Goal: Information Seeking & Learning: Check status

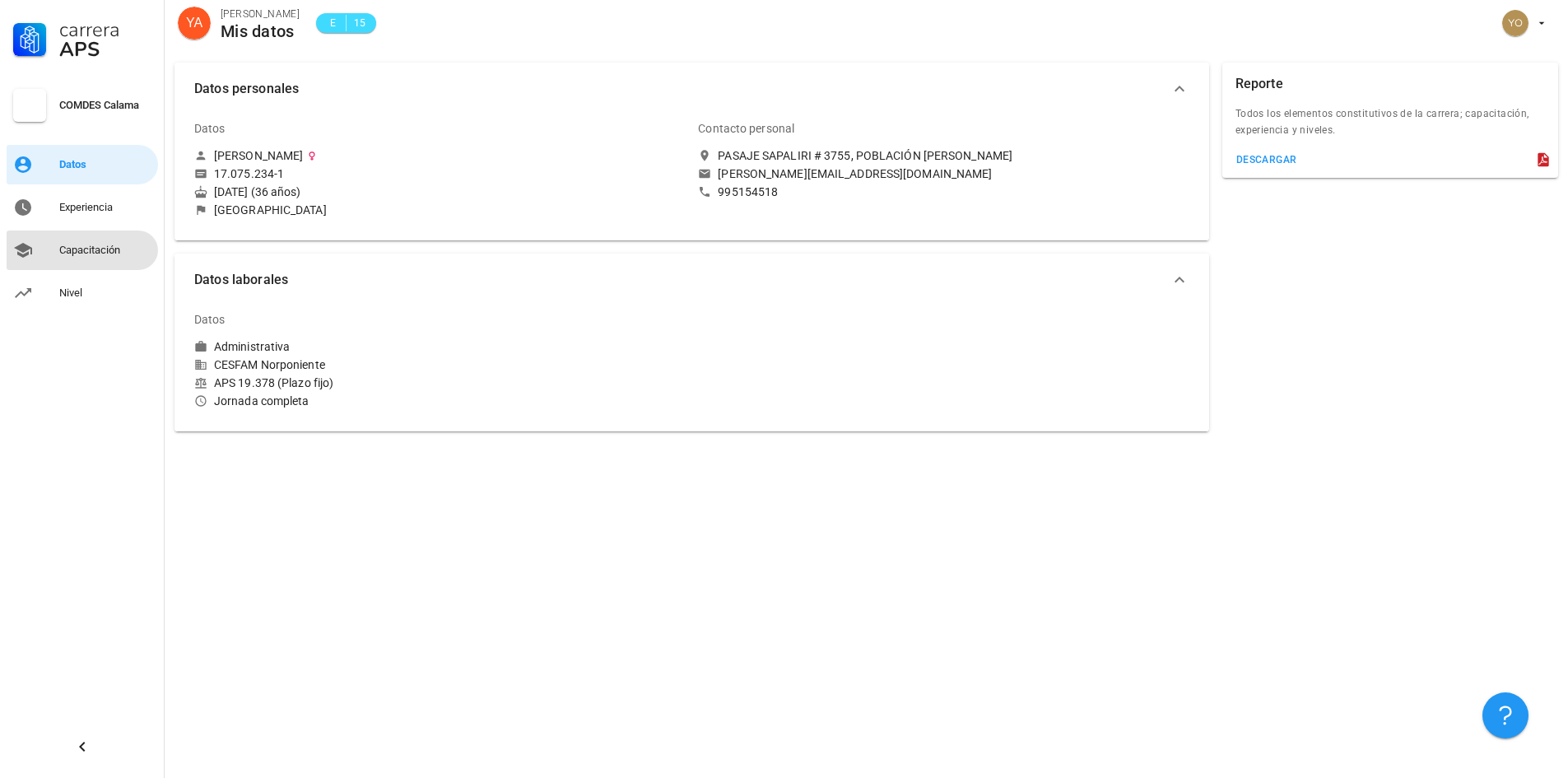
click at [69, 255] on div "Capacitación" at bounding box center [105, 250] width 92 height 13
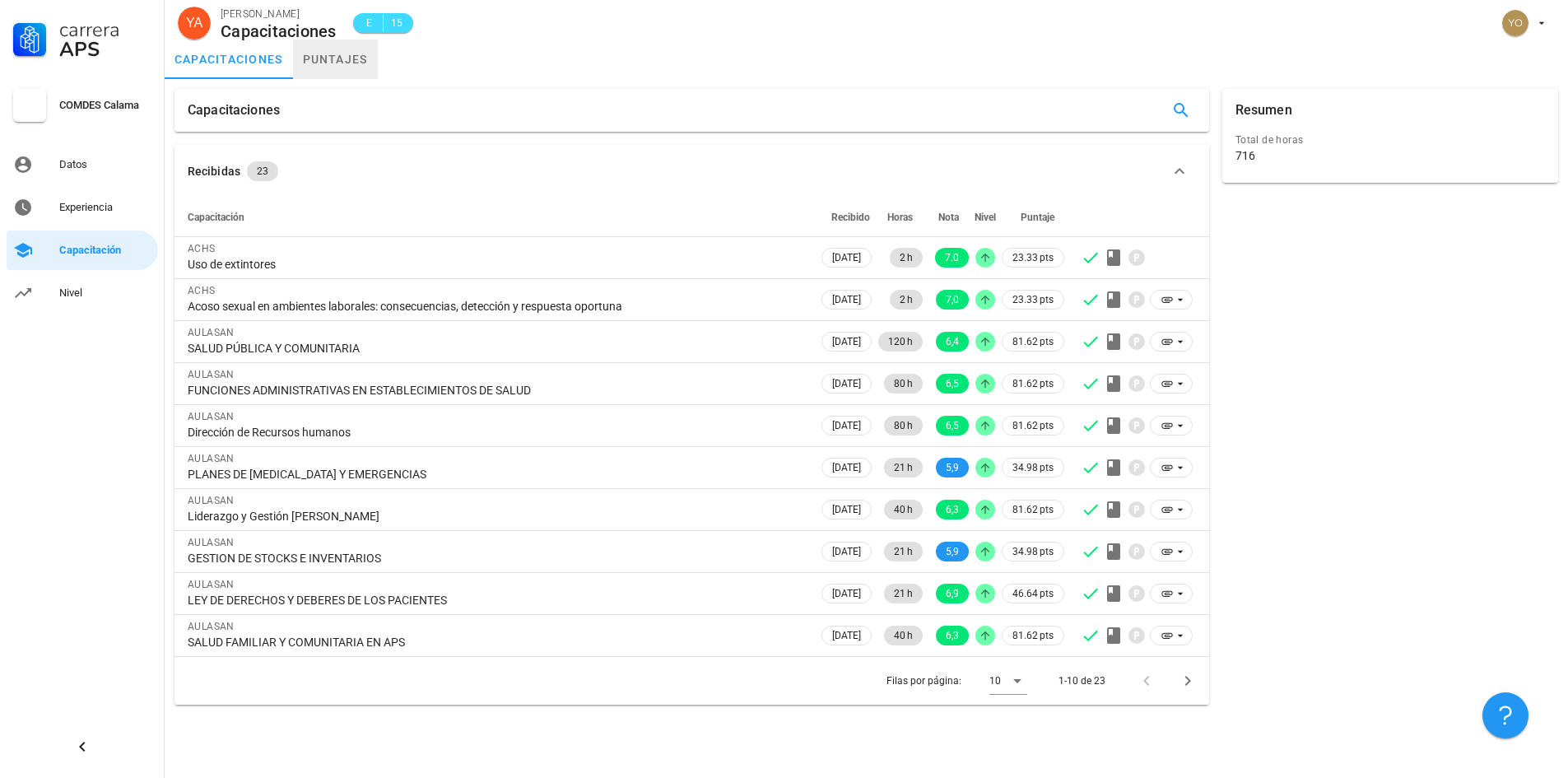
click at [333, 61] on link "puntajes" at bounding box center [335, 59] width 84 height 40
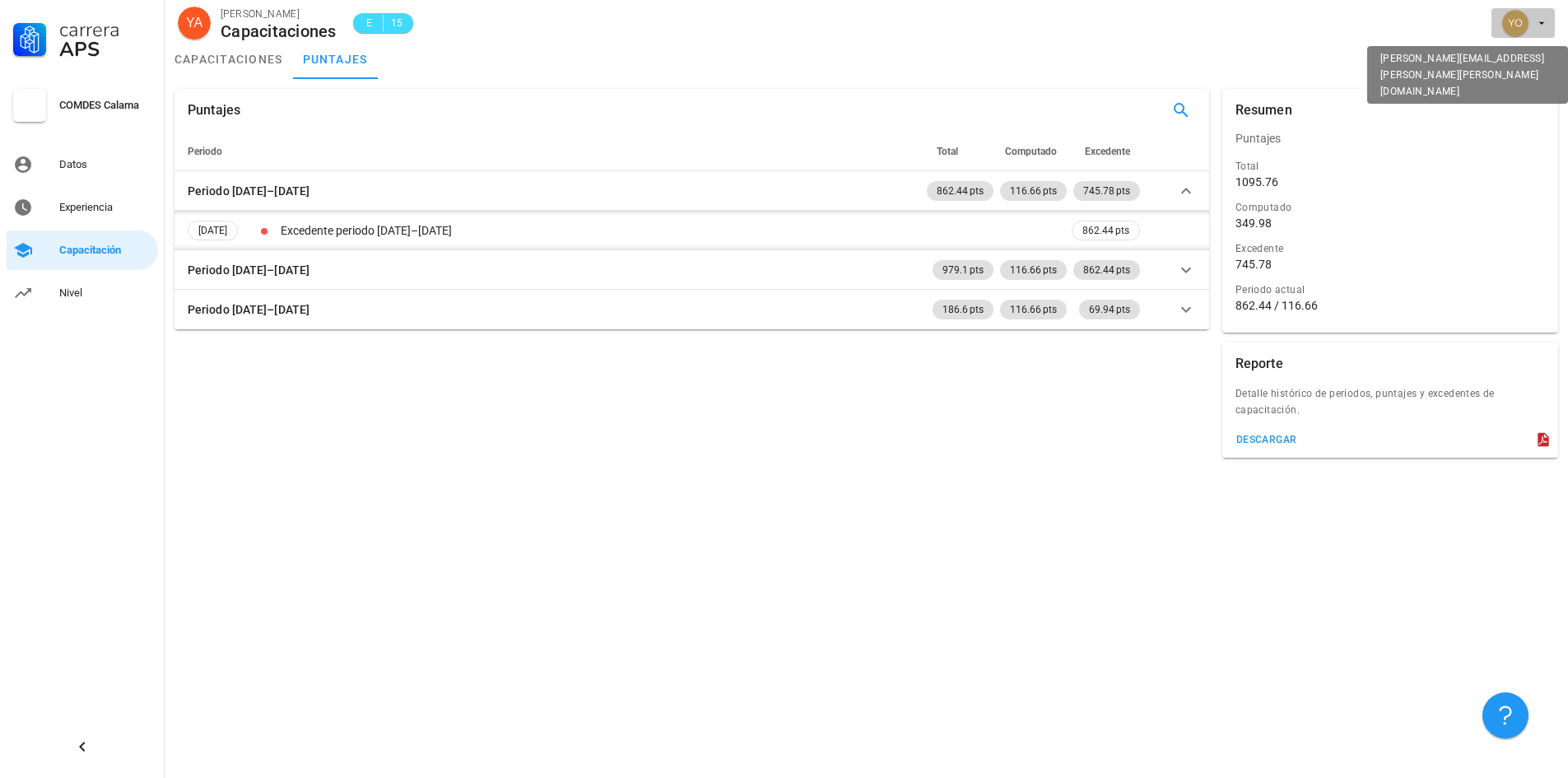
click at [1522, 22] on div "avatar" at bounding box center [1515, 22] width 27 height 27
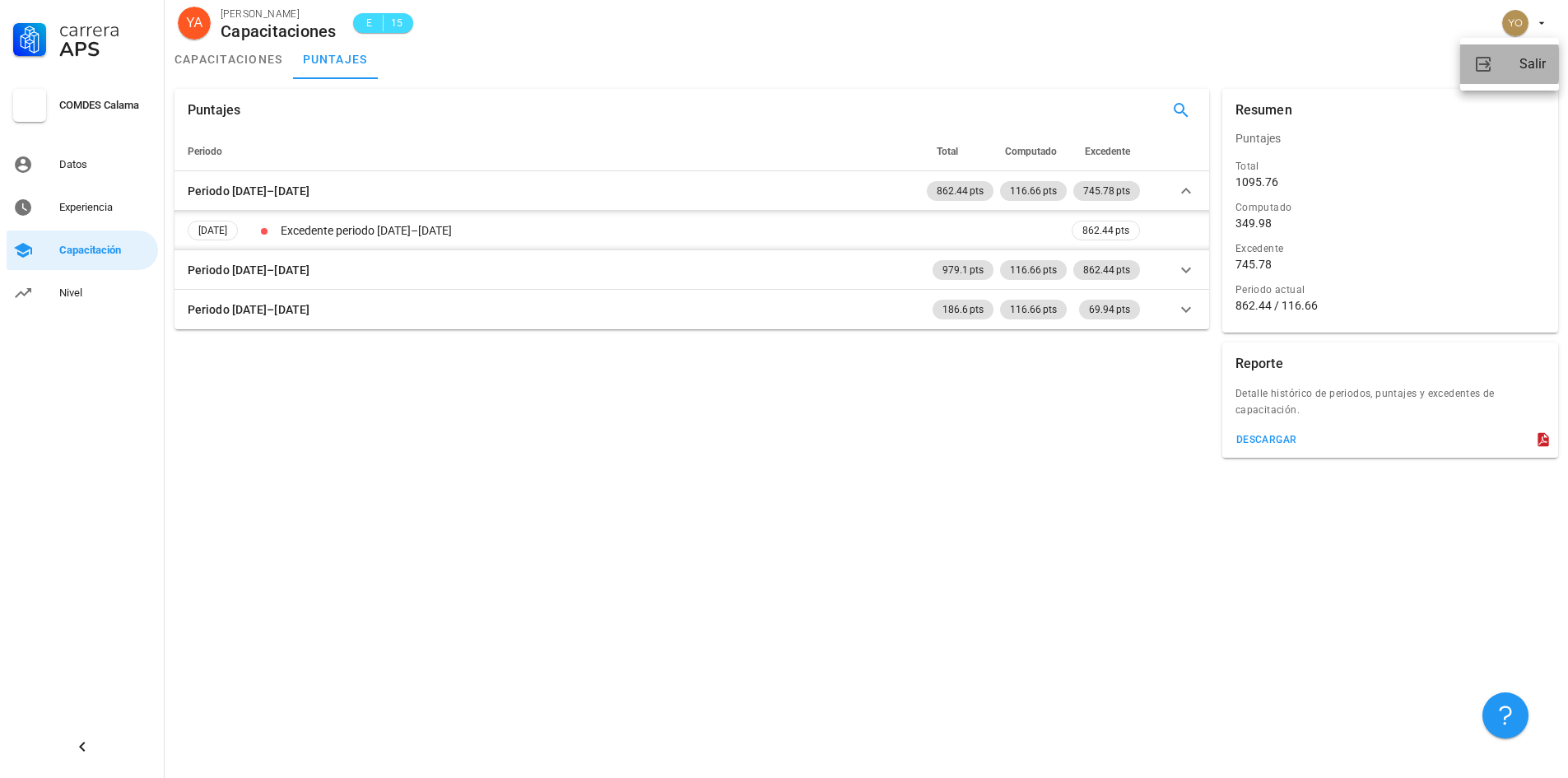
click at [1526, 69] on div "Salir" at bounding box center [1533, 64] width 27 height 33
